Goal: Find specific page/section: Find specific page/section

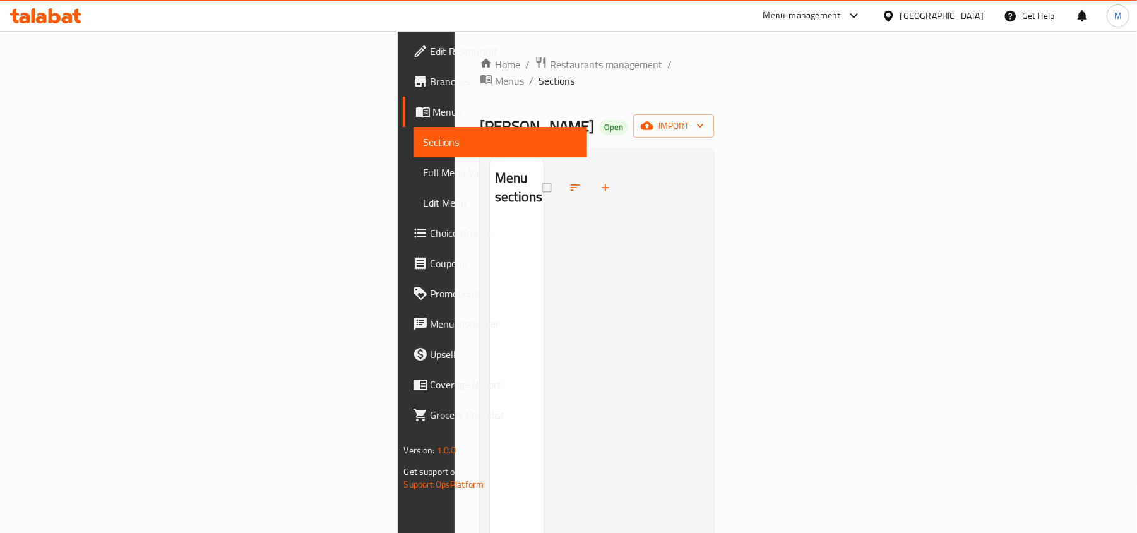
click at [891, 20] on icon at bounding box center [888, 15] width 9 height 11
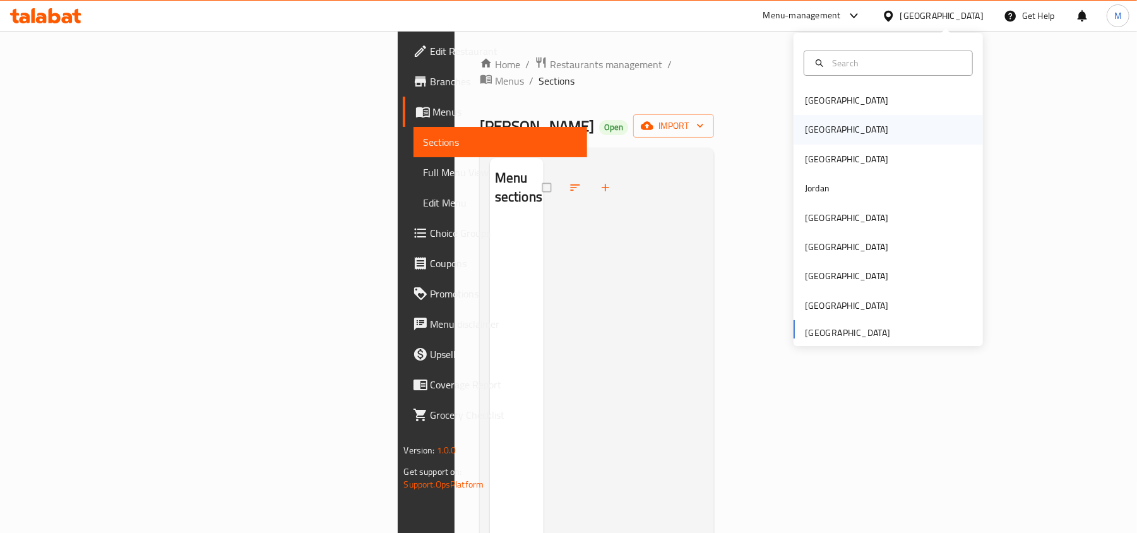
click at [837, 120] on div "[GEOGRAPHIC_DATA]" at bounding box center [887, 129] width 189 height 29
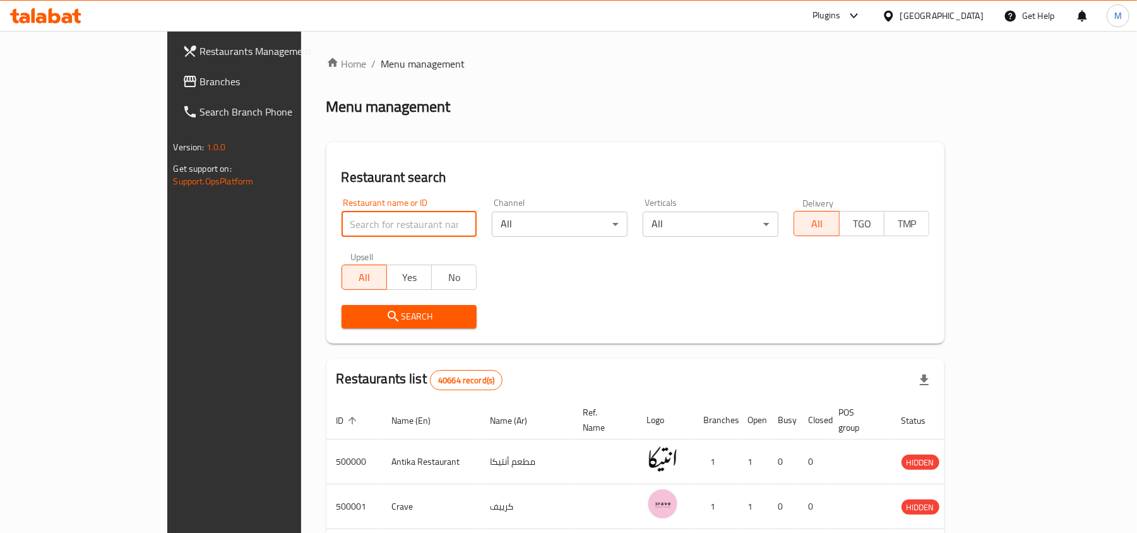
click at [364, 218] on input "search" at bounding box center [409, 223] width 136 height 25
type input "pizza hut"
click button "Search" at bounding box center [409, 316] width 136 height 23
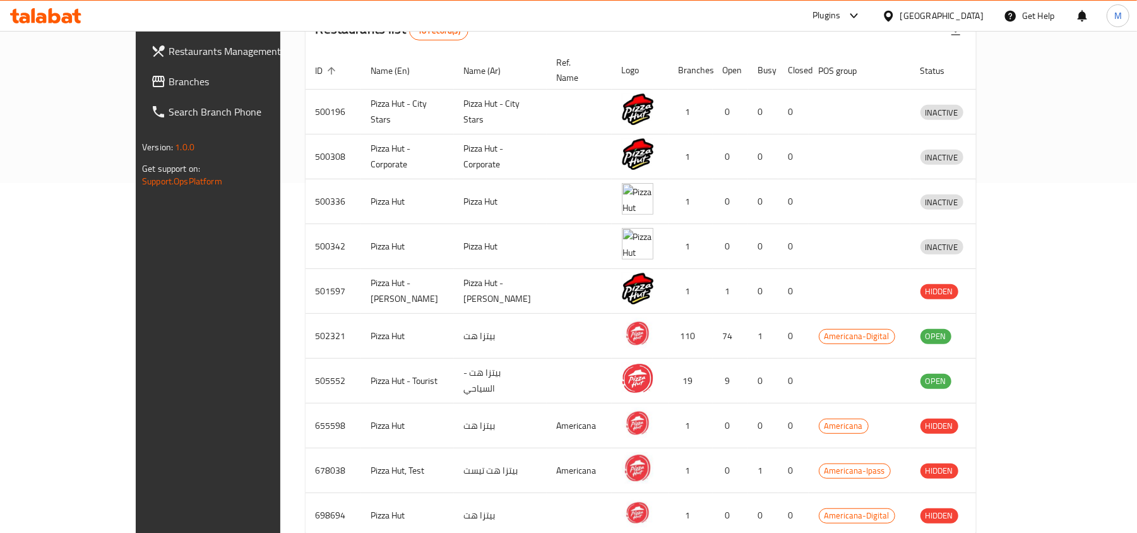
scroll to position [351, 0]
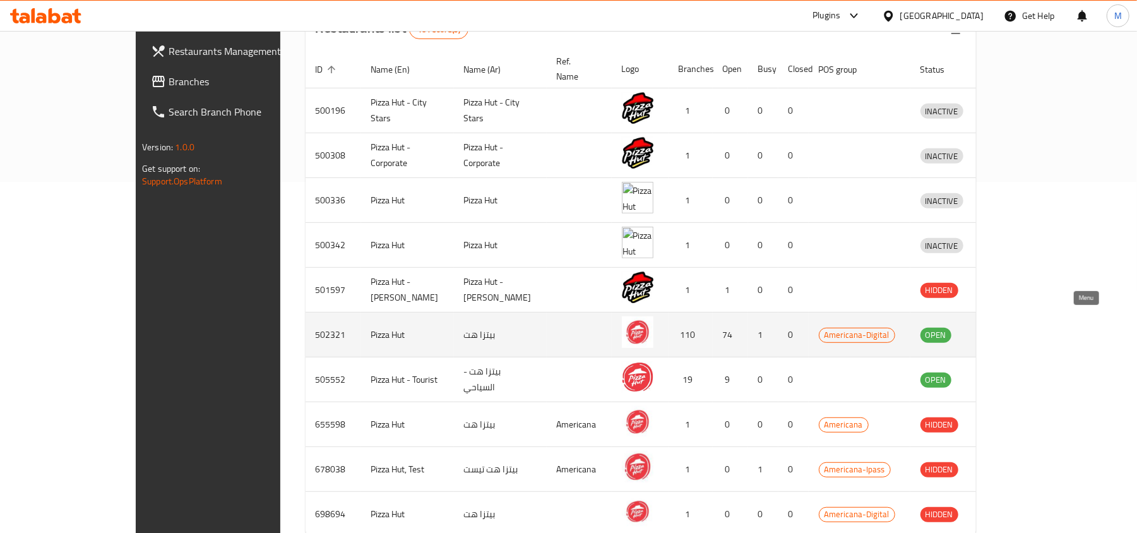
click at [1003, 330] on icon "enhanced table" at bounding box center [996, 335] width 14 height 11
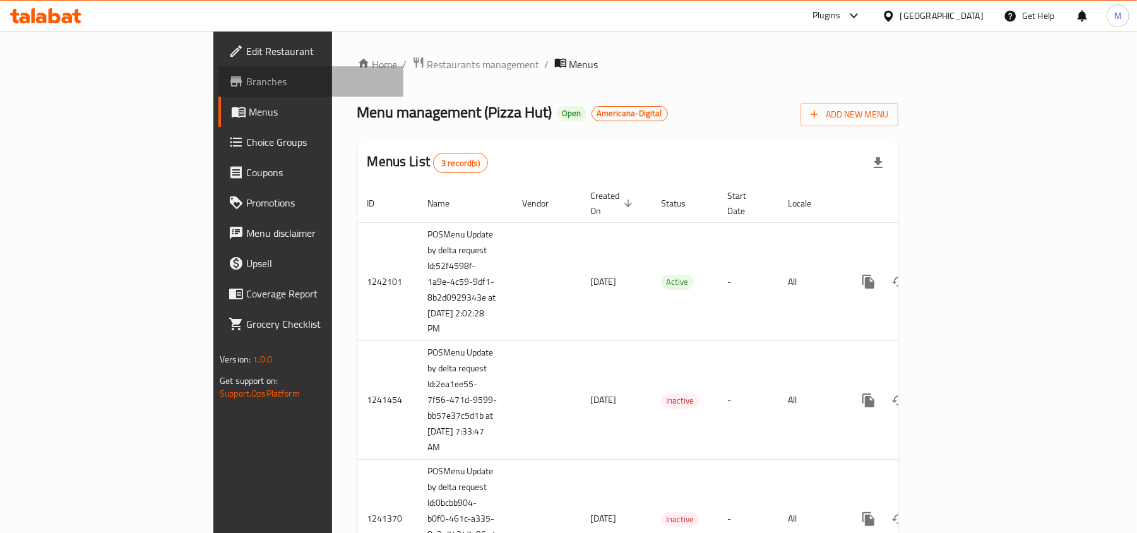
click at [246, 86] on span "Branches" at bounding box center [319, 81] width 147 height 15
click at [427, 66] on span "Restaurants management" at bounding box center [483, 63] width 112 height 15
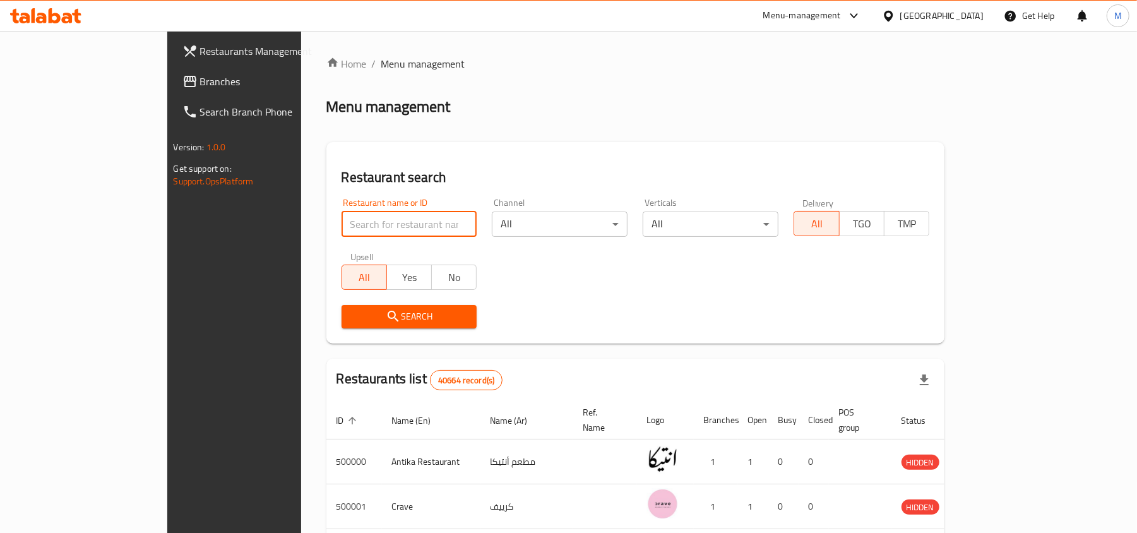
click at [341, 228] on input "search" at bounding box center [409, 223] width 136 height 25
click button "Search" at bounding box center [409, 316] width 136 height 23
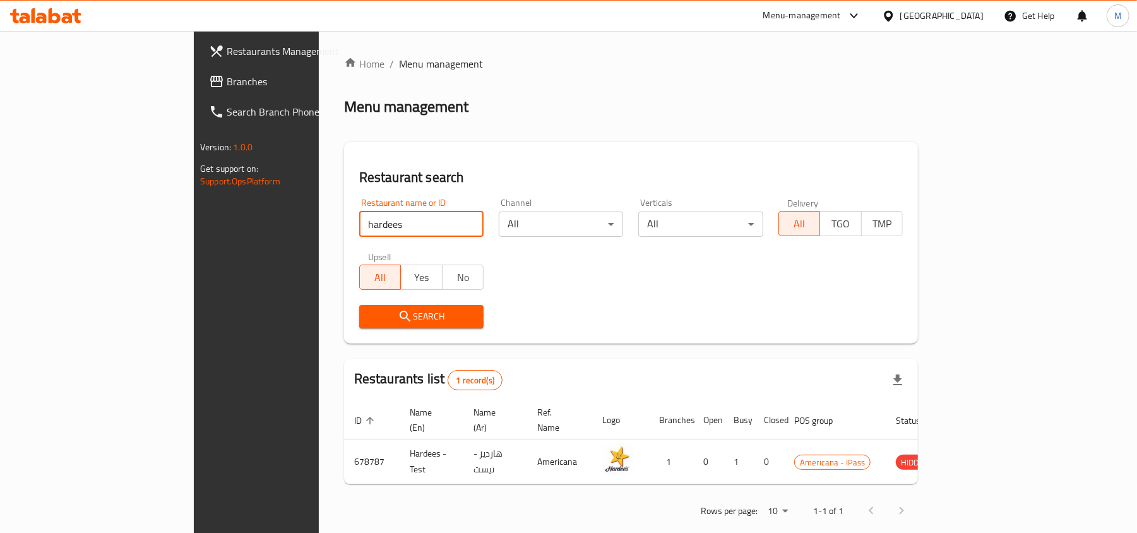
scroll to position [6, 0]
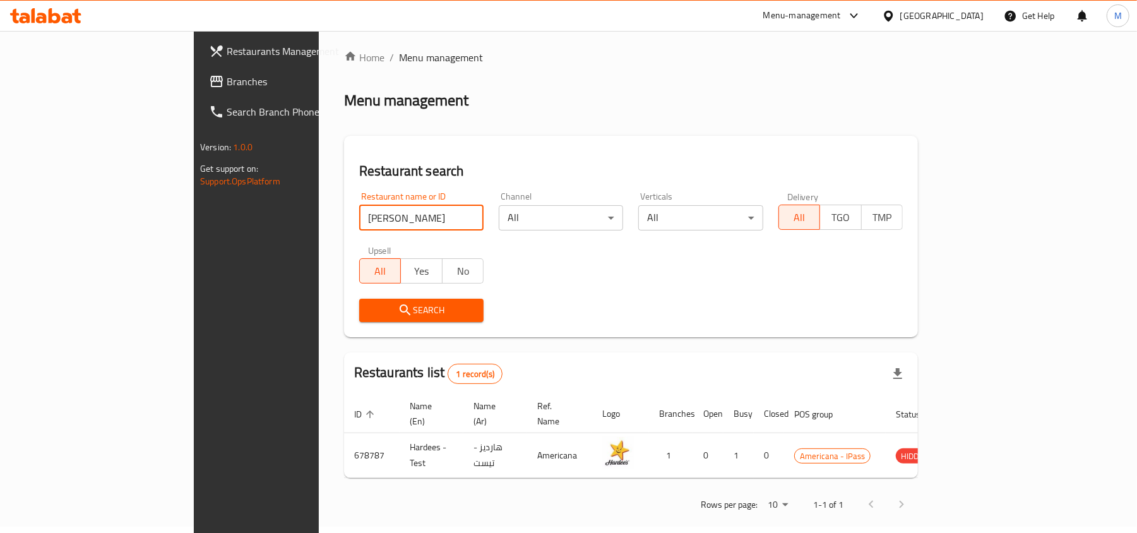
type input "hardee"
click button "Search" at bounding box center [421, 310] width 124 height 23
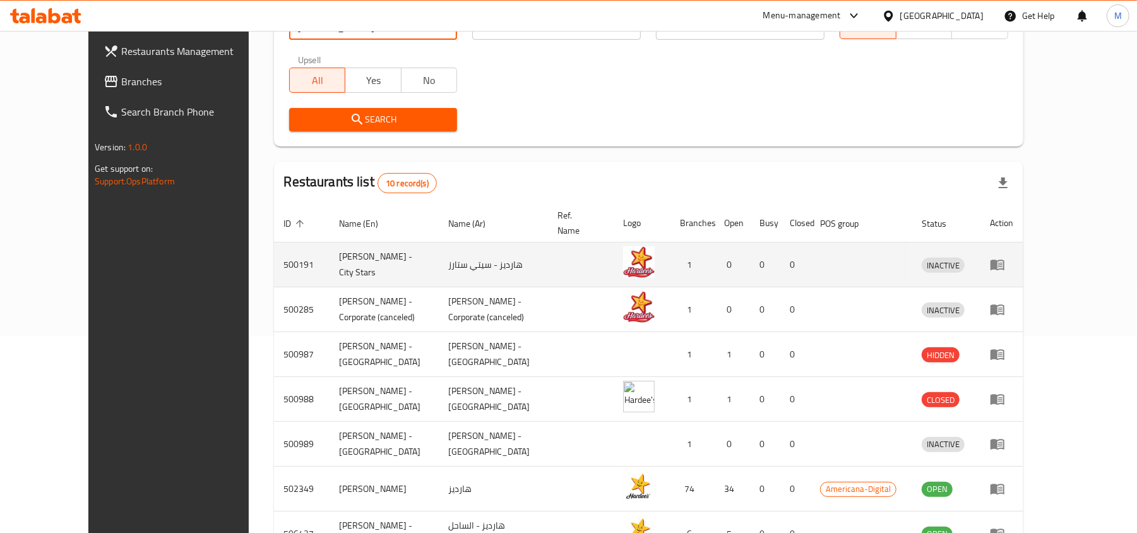
scroll to position [299, 0]
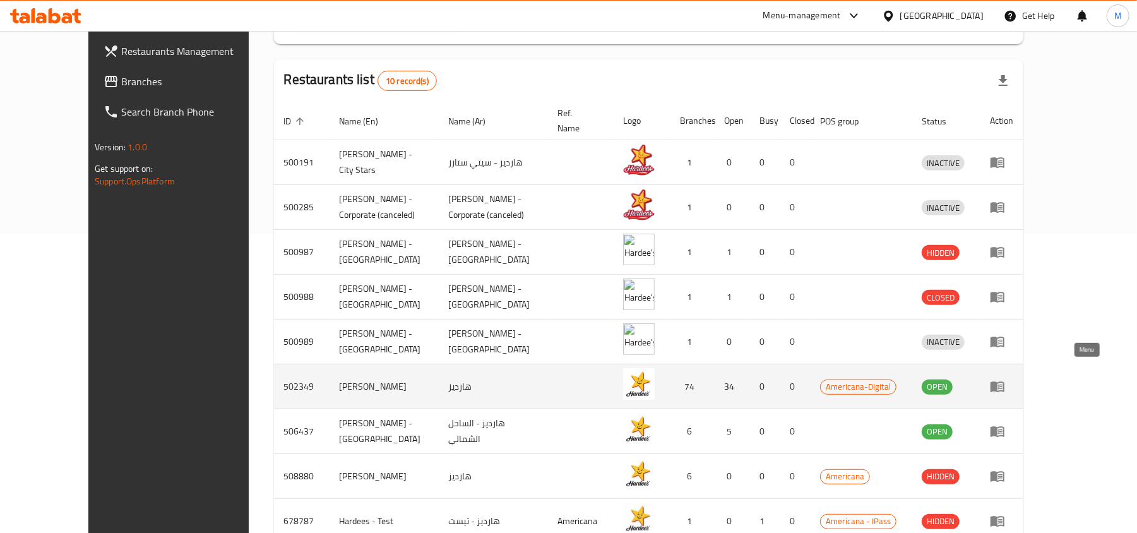
click at [1013, 379] on link "enhanced table" at bounding box center [1001, 386] width 23 height 15
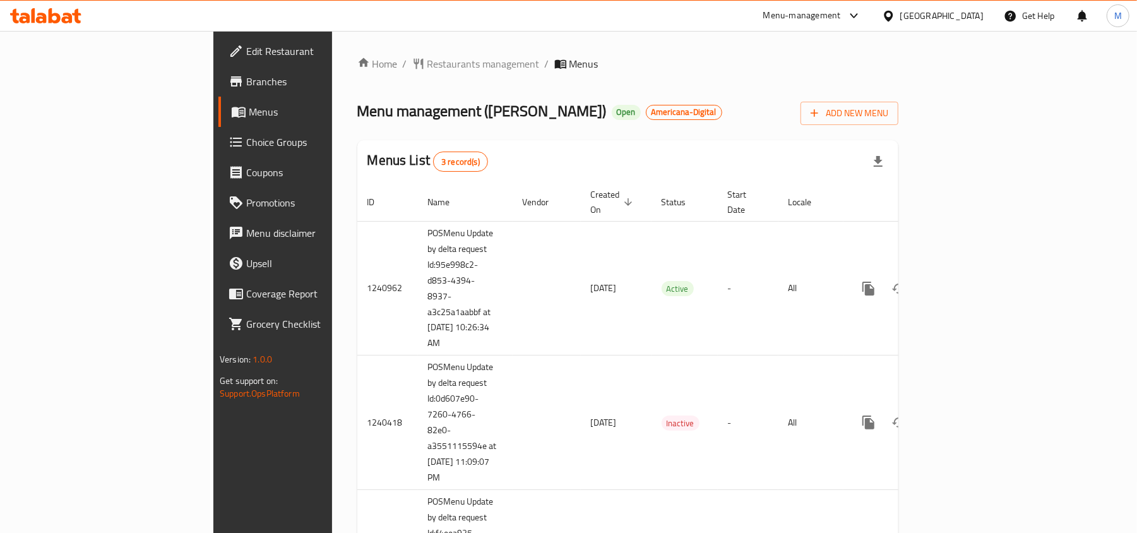
click at [246, 82] on span "Branches" at bounding box center [319, 81] width 147 height 15
